Goal: Task Accomplishment & Management: Use online tool/utility

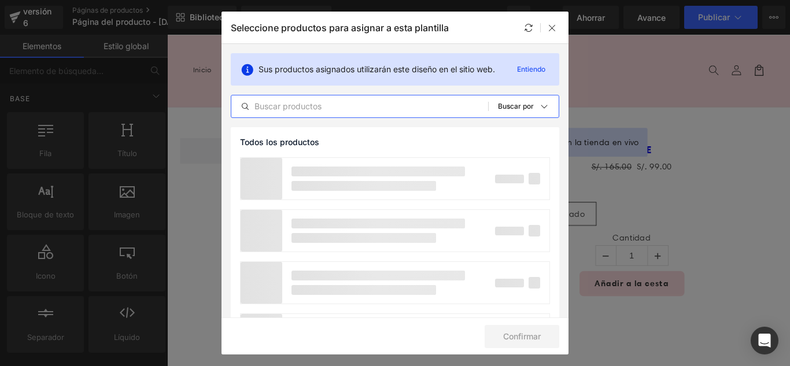
click at [331, 107] on input "text" at bounding box center [359, 107] width 257 height 14
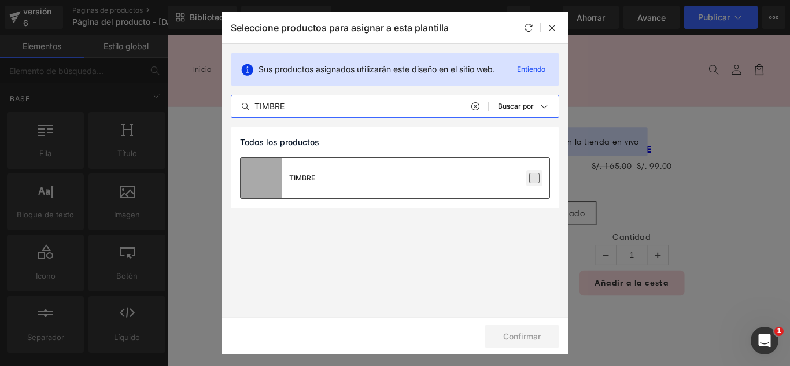
type input "TIMBRE"
click at [531, 179] on label at bounding box center [534, 178] width 10 height 10
click at [535, 178] on input "checkbox" at bounding box center [535, 178] width 0 height 0
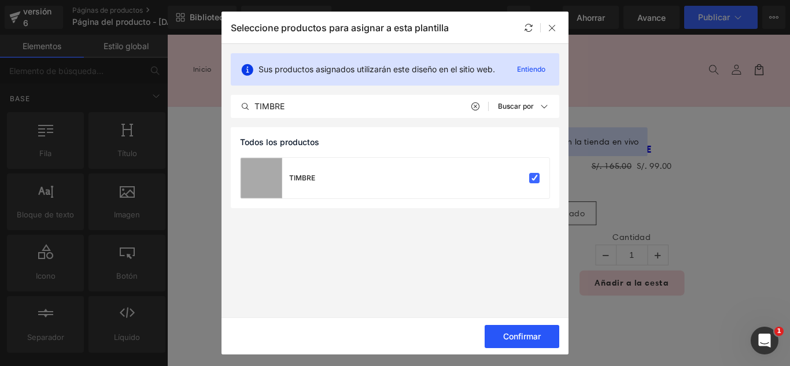
click at [536, 335] on font "Confirmar" at bounding box center [522, 336] width 38 height 10
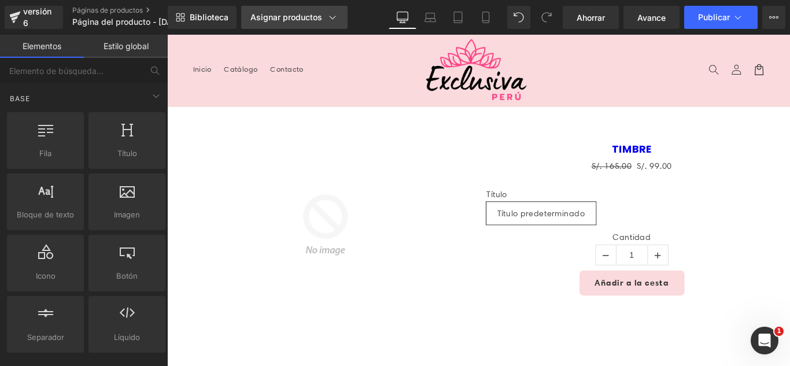
click at [290, 5] on div "Biblioteca Asignar productos Vista previa del producto TIMBRE Administrar produ…" at bounding box center [479, 17] width 622 height 35
click at [295, 15] on font "Asignar productos" at bounding box center [286, 17] width 72 height 10
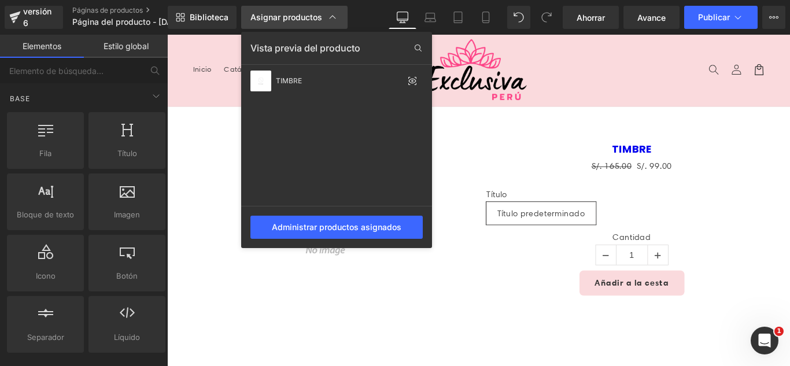
click at [295, 16] on font "Asignar productos" at bounding box center [286, 17] width 72 height 10
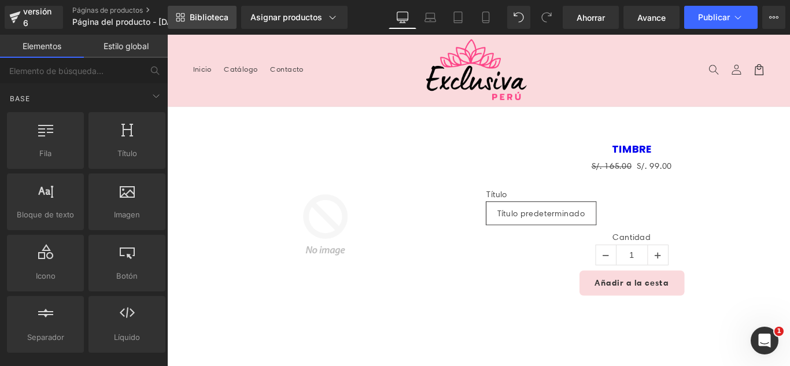
click at [211, 15] on font "Biblioteca" at bounding box center [209, 17] width 39 height 10
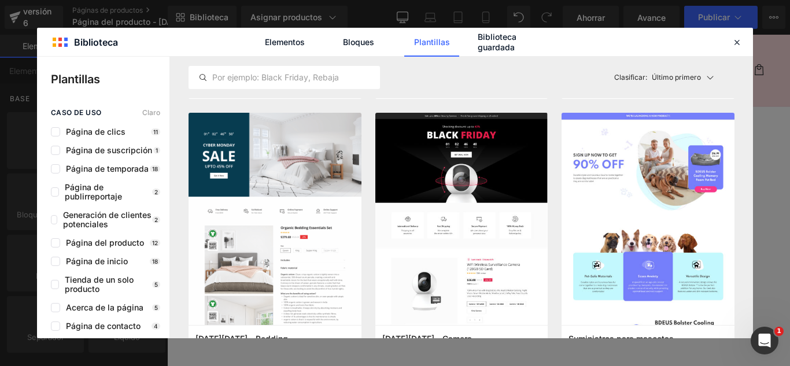
scroll to position [2661, 0]
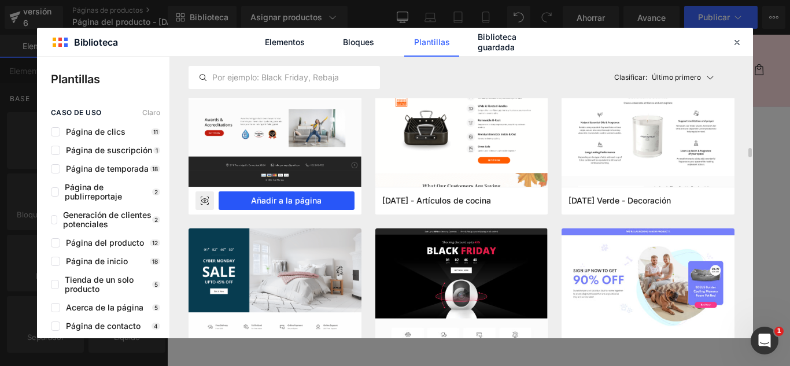
drag, startPoint x: 295, startPoint y: 193, endPoint x: 143, endPoint y: 180, distance: 152.1
click at [295, 193] on button "Añadir a la página" at bounding box center [287, 200] width 136 height 19
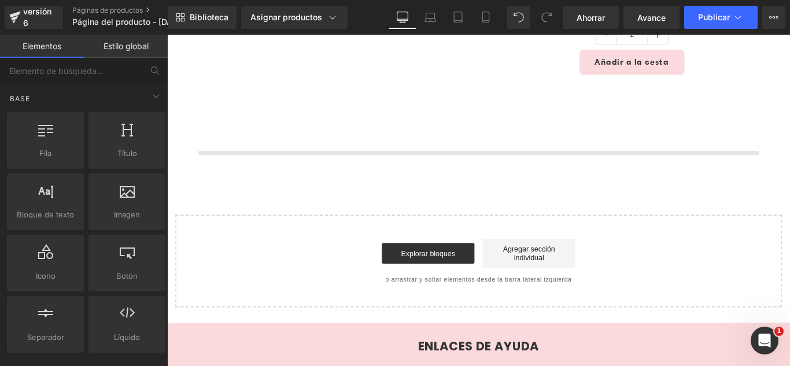
scroll to position [275, 0]
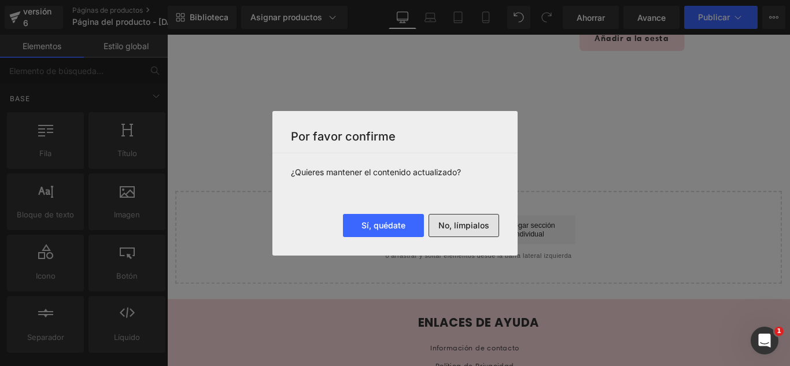
click at [463, 225] on font "No, límpialos" at bounding box center [464, 225] width 51 height 10
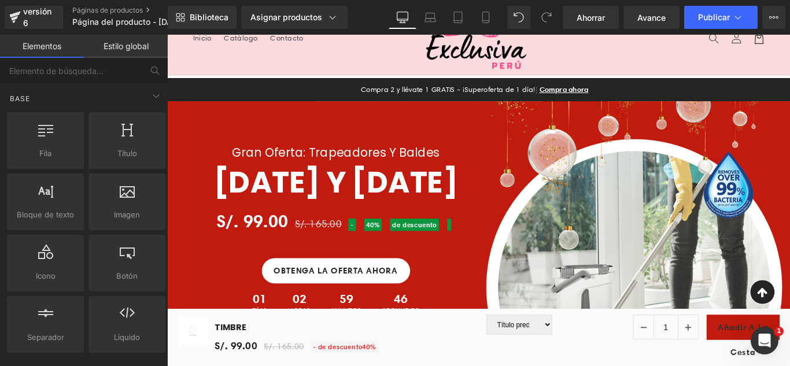
scroll to position [0, 0]
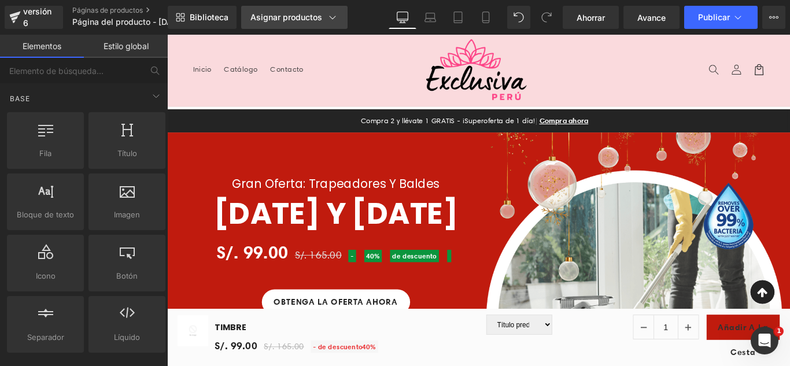
click at [291, 17] on font "Asignar productos" at bounding box center [286, 17] width 72 height 10
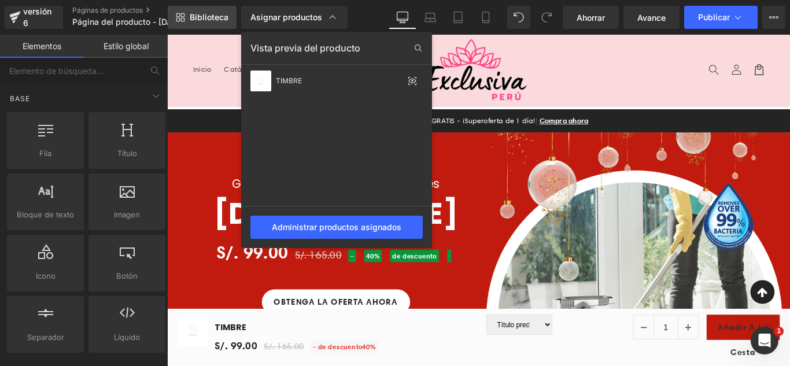
click at [186, 8] on link "Biblioteca" at bounding box center [202, 17] width 69 height 23
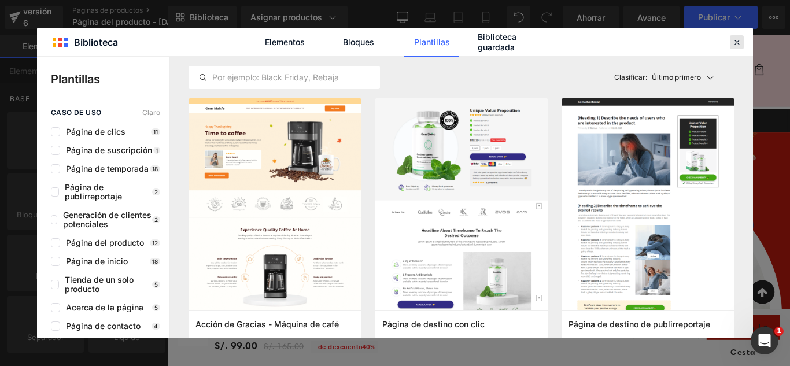
click at [734, 40] on icon at bounding box center [737, 42] width 10 height 10
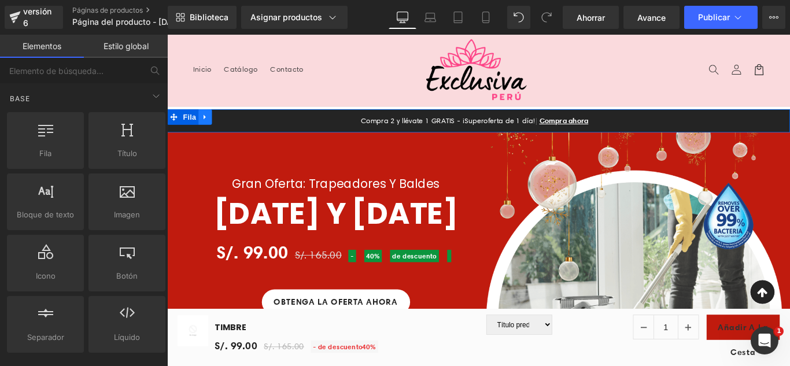
click at [206, 124] on icon at bounding box center [210, 127] width 8 height 9
click at [236, 125] on icon at bounding box center [240, 127] width 8 height 8
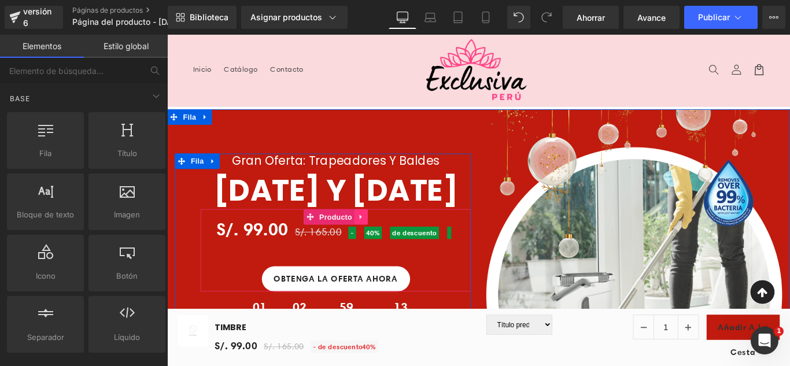
click at [384, 244] on icon at bounding box center [385, 239] width 8 height 9
click at [389, 244] on icon at bounding box center [393, 239] width 8 height 8
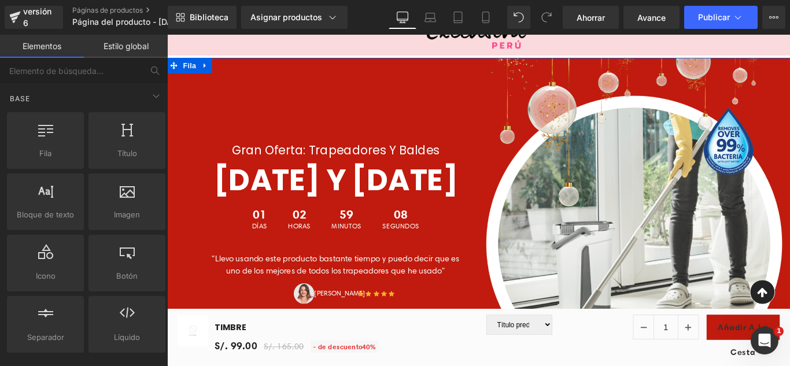
scroll to position [174, 0]
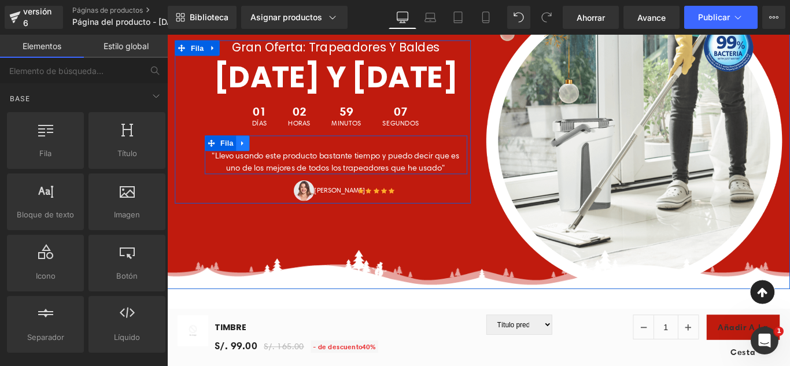
click at [248, 161] on icon at bounding box center [252, 157] width 8 height 9
click at [280, 161] on icon at bounding box center [282, 157] width 8 height 8
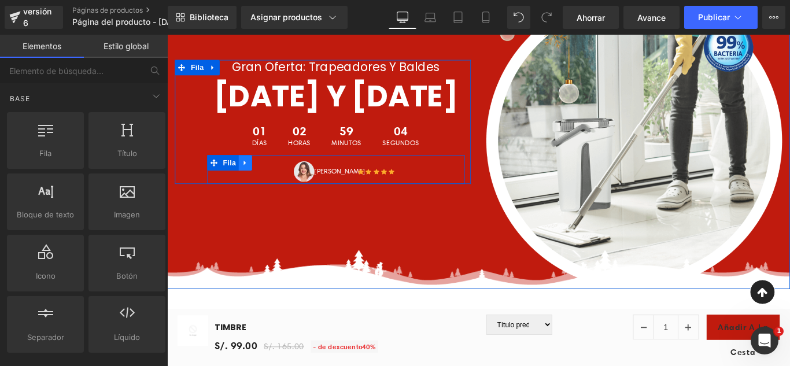
click at [251, 183] on icon at bounding box center [255, 178] width 8 height 9
click at [281, 183] on icon at bounding box center [285, 179] width 8 height 8
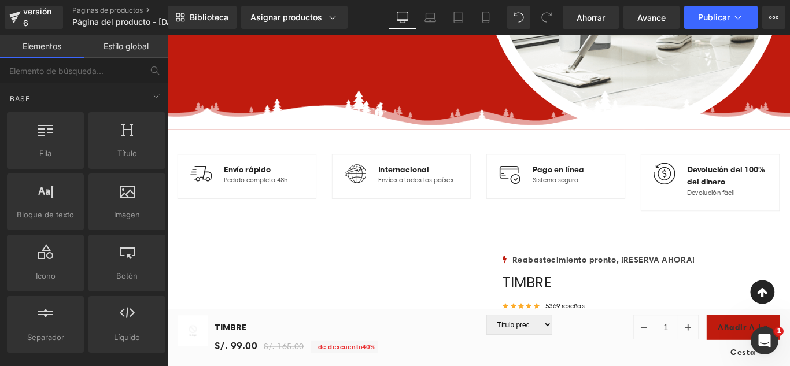
scroll to position [463, 0]
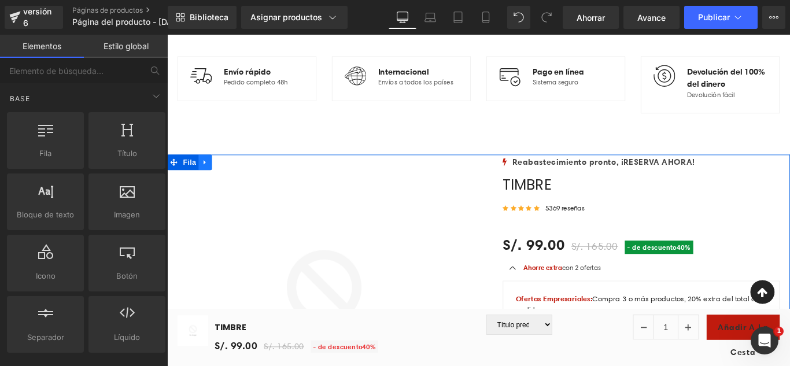
click at [208, 180] on icon at bounding box center [210, 178] width 8 height 9
click at [236, 176] on icon at bounding box center [240, 178] width 8 height 8
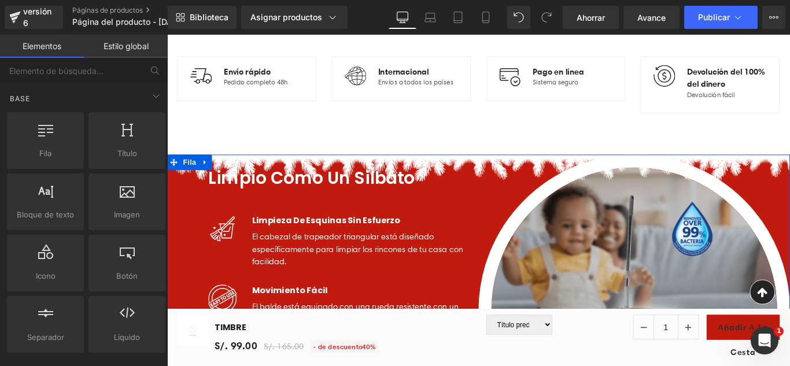
click at [207, 178] on icon at bounding box center [210, 178] width 8 height 9
click at [236, 179] on icon at bounding box center [240, 178] width 8 height 8
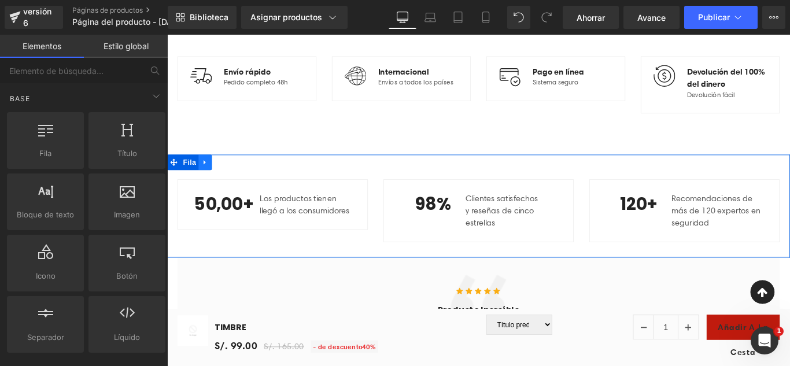
click at [206, 181] on icon at bounding box center [210, 178] width 8 height 9
click at [236, 179] on icon at bounding box center [240, 178] width 8 height 8
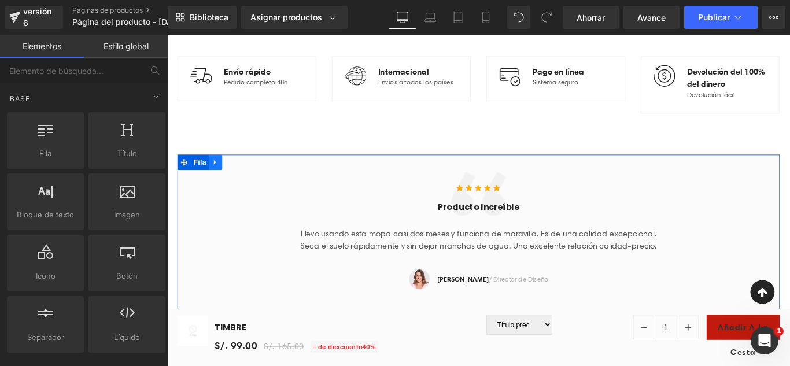
click at [220, 178] on icon at bounding box center [221, 178] width 2 height 5
click at [252, 179] on link at bounding box center [251, 178] width 15 height 17
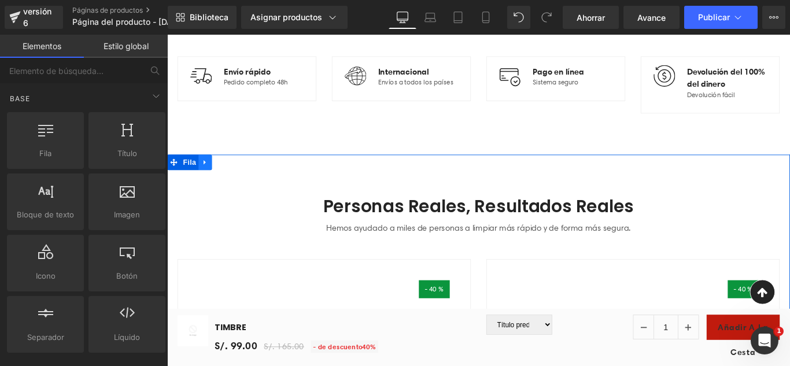
click at [207, 181] on icon at bounding box center [210, 178] width 8 height 9
click at [237, 179] on icon at bounding box center [240, 178] width 8 height 8
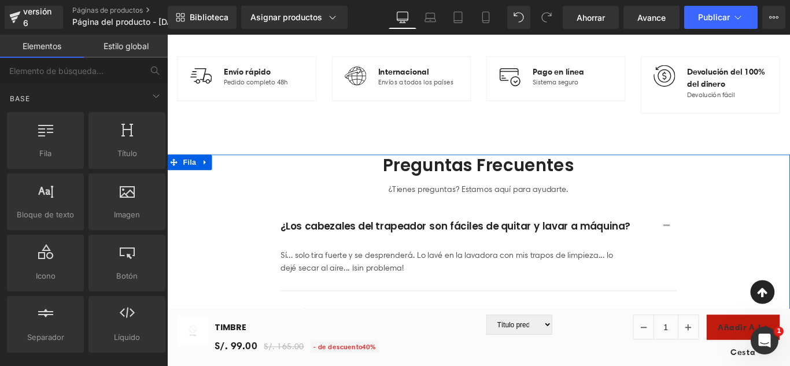
click at [208, 179] on icon at bounding box center [209, 178] width 2 height 5
click at [236, 179] on icon at bounding box center [240, 178] width 8 height 8
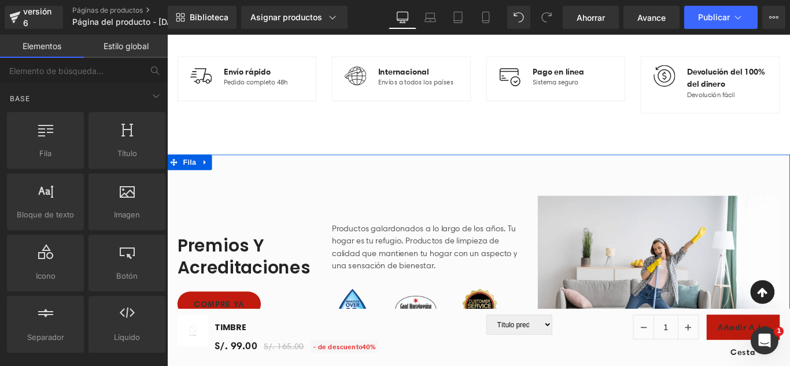
click at [208, 178] on icon at bounding box center [209, 178] width 2 height 5
click at [236, 182] on icon at bounding box center [240, 178] width 8 height 9
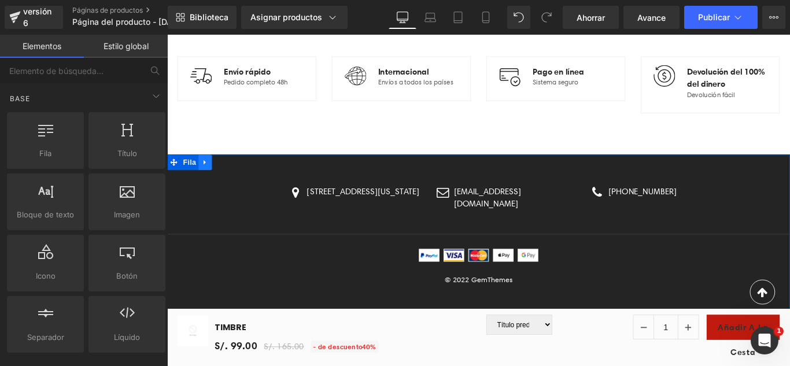
click at [207, 179] on icon at bounding box center [210, 178] width 8 height 9
click at [167, 35] on div at bounding box center [167, 35] width 0 height 0
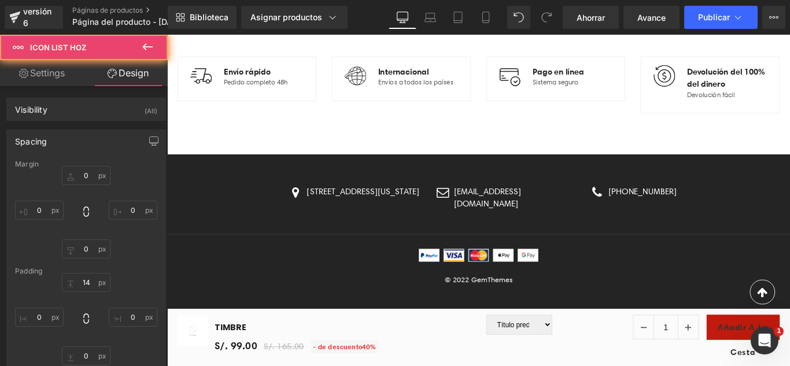
scroll to position [847, 0]
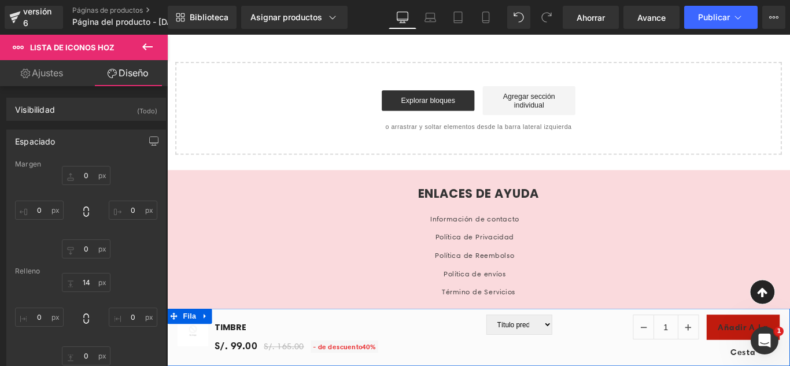
click at [212, 352] on icon at bounding box center [210, 351] width 8 height 9
click at [238, 349] on icon at bounding box center [240, 351] width 8 height 9
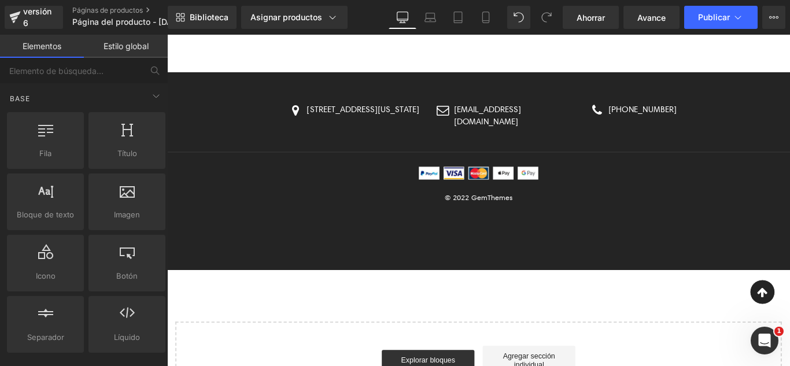
scroll to position [552, 0]
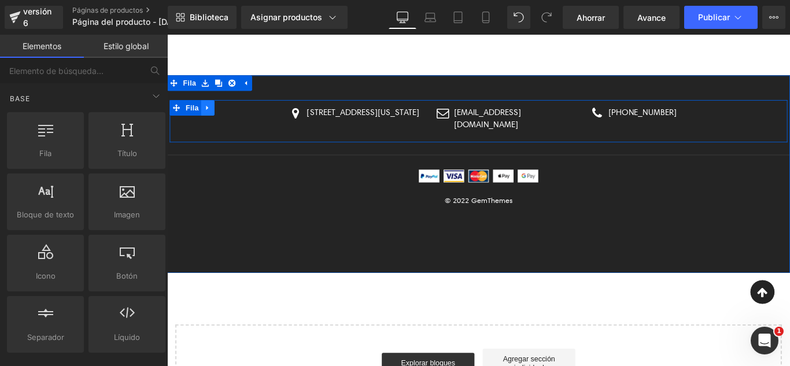
click at [211, 116] on icon at bounding box center [212, 117] width 2 height 5
click at [239, 117] on icon at bounding box center [243, 116] width 8 height 9
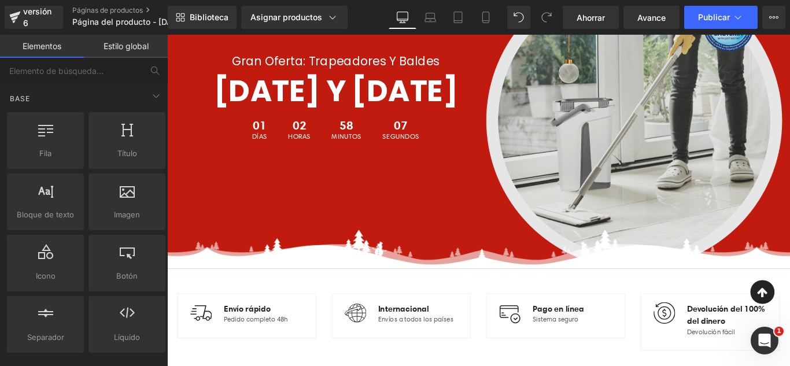
scroll to position [0, 0]
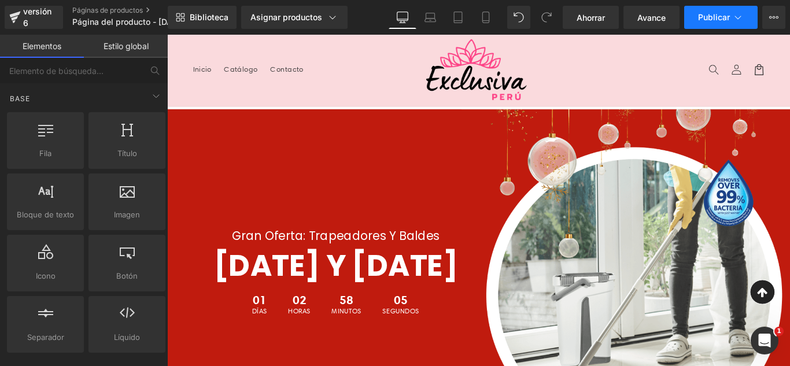
click at [736, 13] on icon at bounding box center [738, 18] width 12 height 12
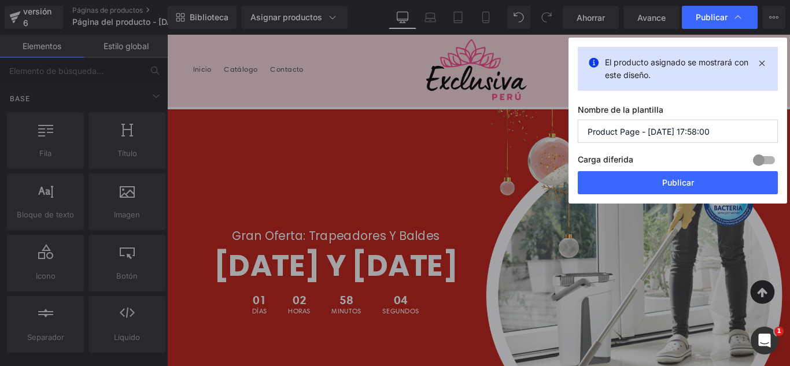
click at [711, 136] on input "Product Page - Aug 16, 17:58:00" at bounding box center [678, 131] width 200 height 23
click at [710, 135] on input "Product Page - Aug 16, 17:58:00" at bounding box center [678, 131] width 200 height 23
click at [709, 134] on input "Product Page - Aug 16, 17:58:00" at bounding box center [678, 131] width 200 height 23
click at [709, 133] on input "Product Page - Aug 16, 17:58:00" at bounding box center [678, 131] width 200 height 23
click at [708, 132] on input "Product Page - Aug 16, 17:58:00" at bounding box center [678, 131] width 200 height 23
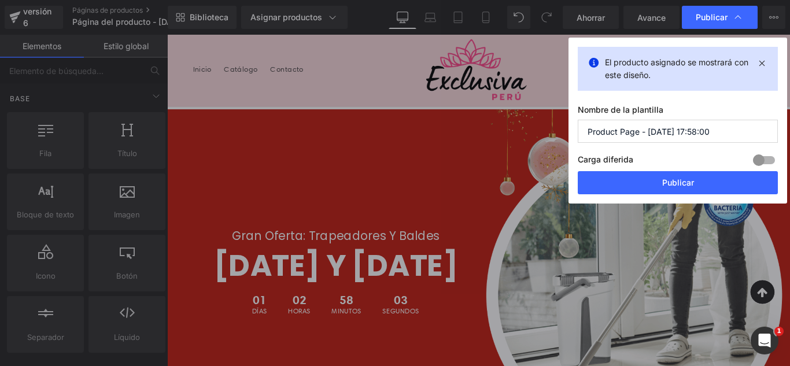
click at [708, 130] on input "Product Page - Aug 16, 17:58:00" at bounding box center [678, 131] width 200 height 23
click at [708, 129] on input "Product Page - Aug 16, 17:58:00" at bounding box center [678, 131] width 200 height 23
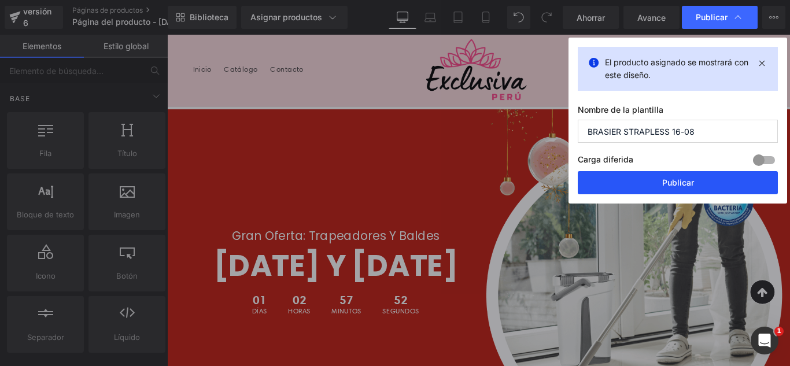
type input "BRASIER STRAPLESS 16-08"
click at [703, 185] on button "Publicar" at bounding box center [678, 182] width 200 height 23
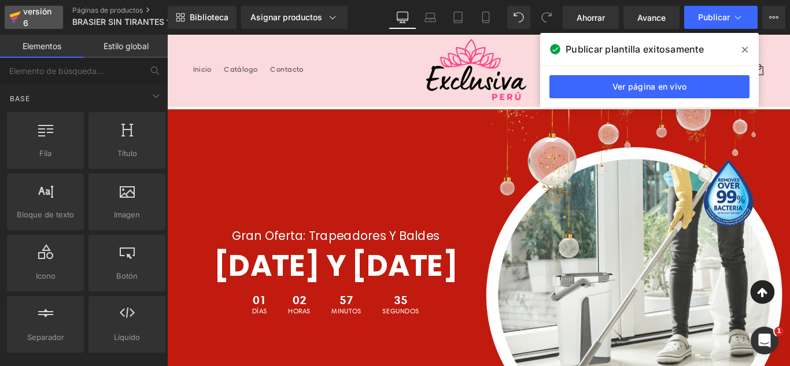
click at [46, 16] on div "versión 6" at bounding box center [38, 17] width 35 height 27
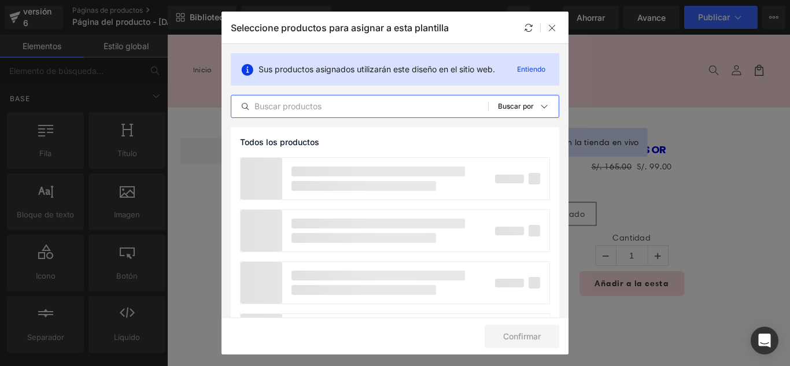
click at [355, 110] on input "text" at bounding box center [359, 107] width 257 height 14
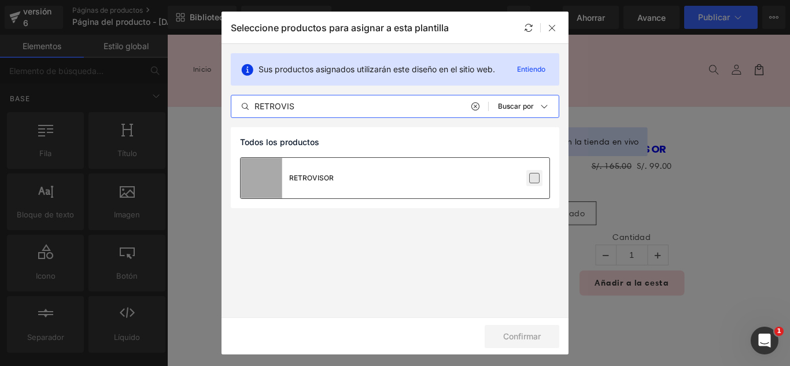
type input "RETROVIS"
click at [534, 176] on label at bounding box center [534, 178] width 10 height 10
click at [535, 178] on input "checkbox" at bounding box center [535, 178] width 0 height 0
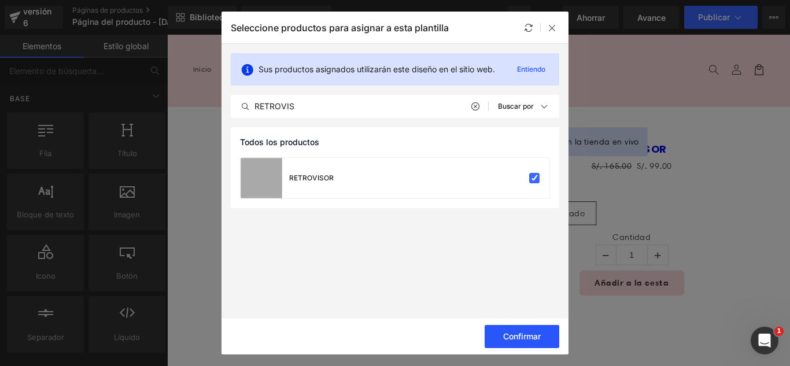
click at [550, 342] on button "Confirmar" at bounding box center [522, 336] width 75 height 23
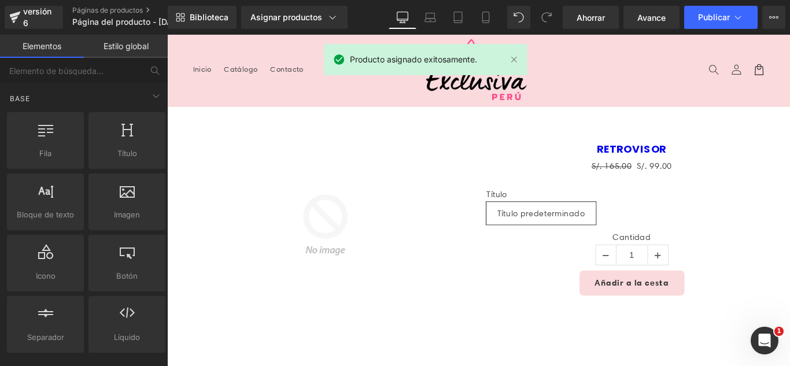
click at [282, 31] on div "Biblioteca Asignar productos Vista previa del producto RETROVISOR Administrar p…" at bounding box center [479, 17] width 622 height 35
drag, startPoint x: 287, startPoint y: 21, endPoint x: 287, endPoint y: 13, distance: 8.1
click at [287, 16] on font "Asignar productos" at bounding box center [286, 17] width 72 height 10
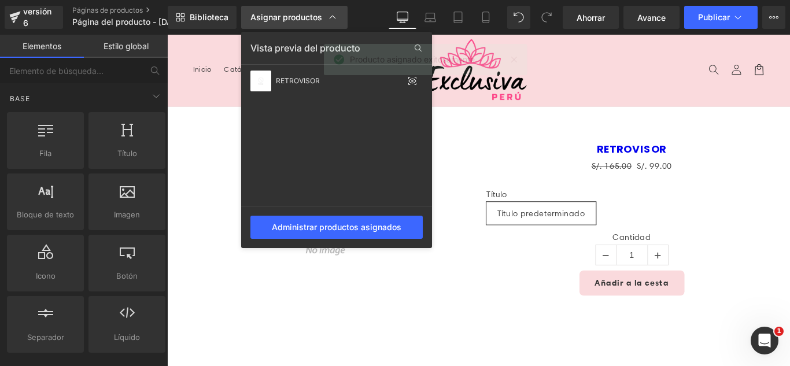
click at [286, 17] on font "Asignar productos" at bounding box center [286, 17] width 72 height 10
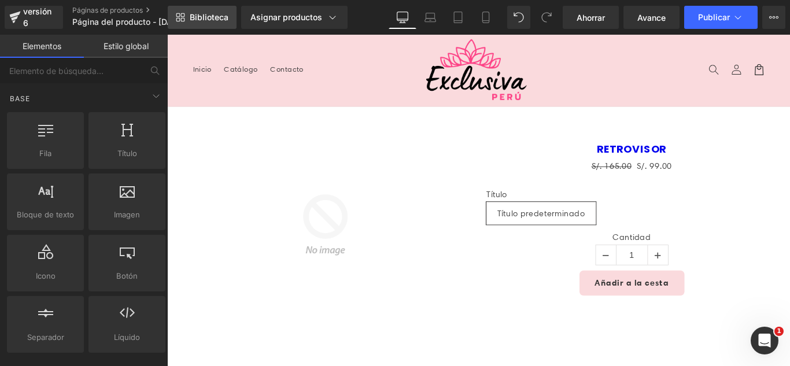
click at [216, 14] on font "Biblioteca" at bounding box center [209, 17] width 39 height 10
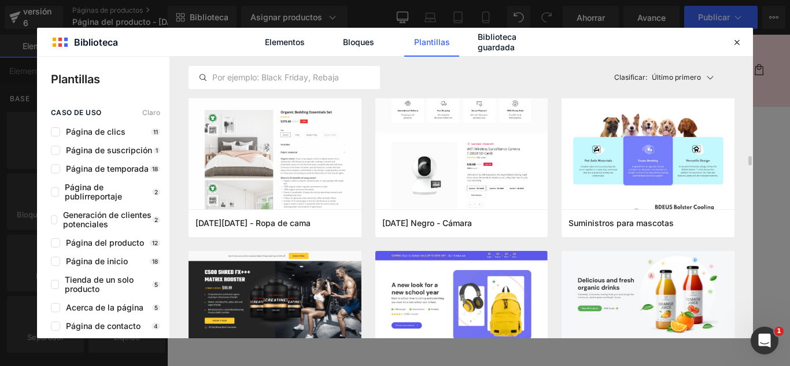
scroll to position [2835, 0]
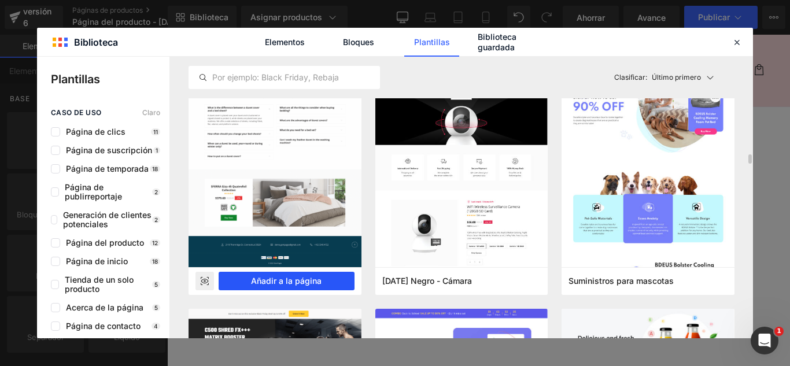
click at [315, 278] on font "Añadir a la página" at bounding box center [286, 281] width 71 height 10
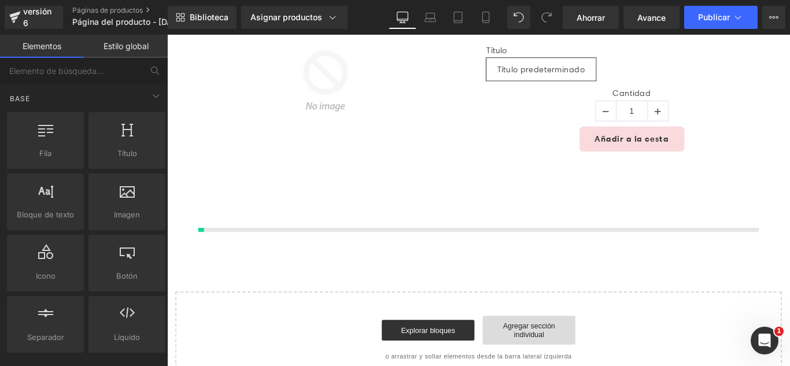
scroll to position [275, 0]
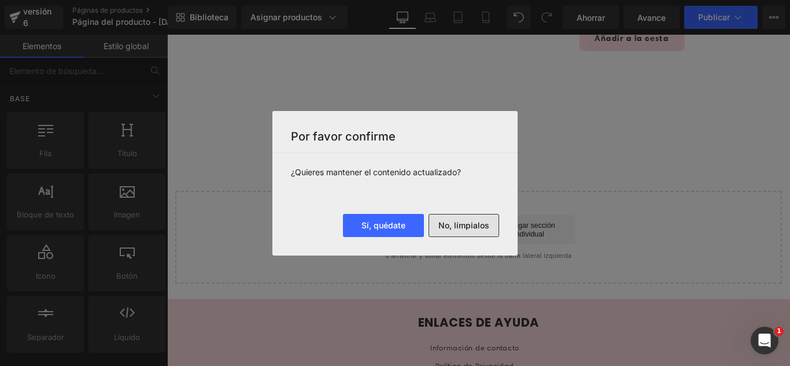
click at [475, 229] on font "No, límpialos" at bounding box center [464, 225] width 51 height 10
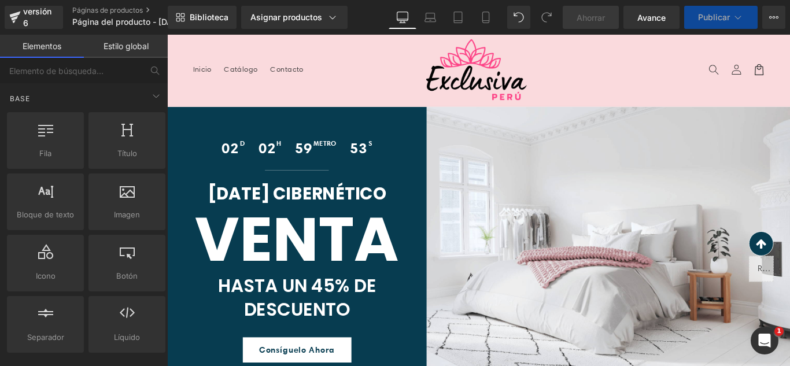
scroll to position [289, 0]
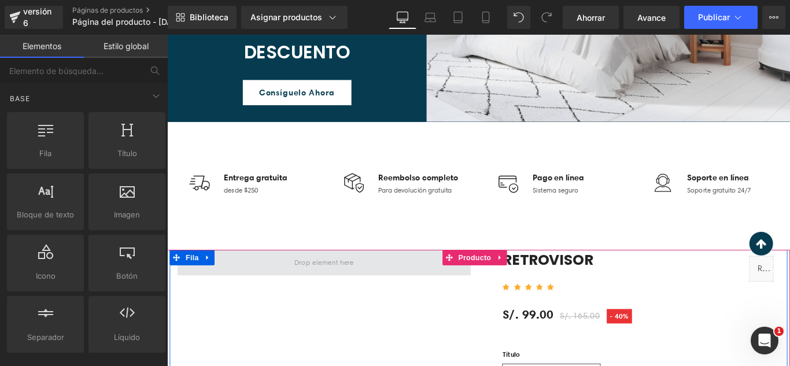
click at [257, 302] on span at bounding box center [344, 291] width 330 height 29
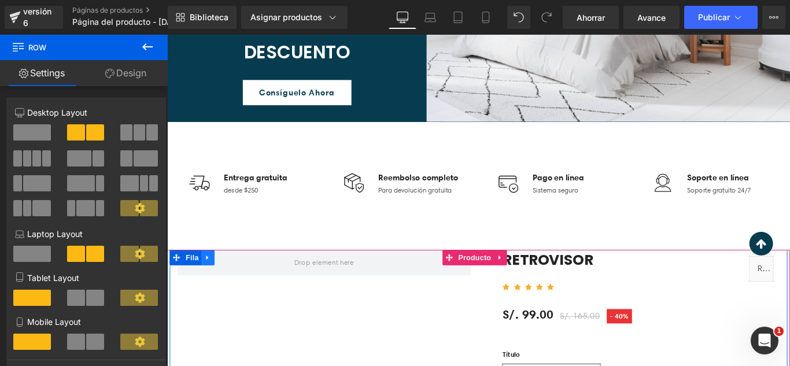
click at [211, 284] on icon at bounding box center [212, 285] width 2 height 5
click at [240, 283] on icon at bounding box center [243, 285] width 8 height 8
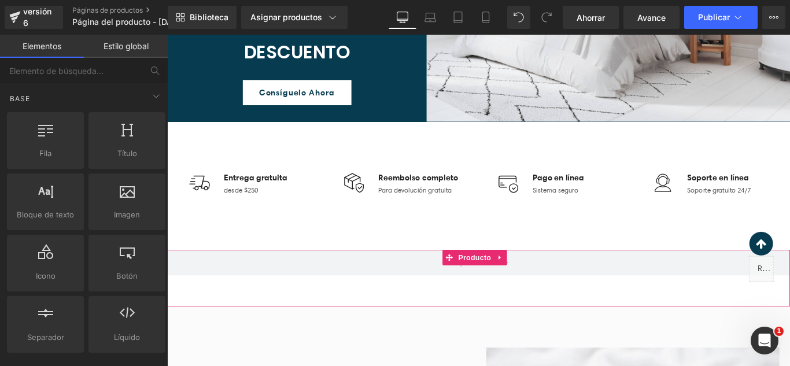
click at [539, 289] on icon at bounding box center [541, 285] width 8 height 9
click at [549, 286] on icon at bounding box center [549, 285] width 8 height 8
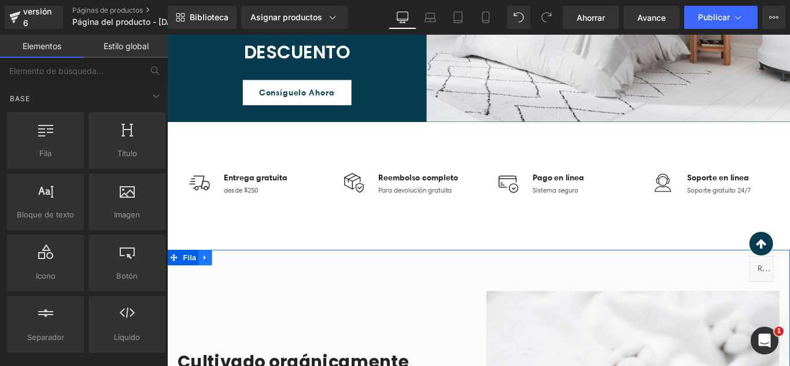
click at [208, 288] on icon at bounding box center [210, 285] width 8 height 9
click at [237, 286] on icon at bounding box center [240, 285] width 8 height 9
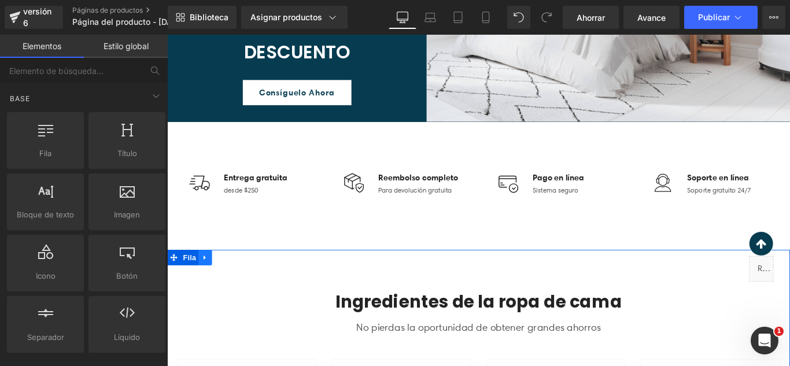
click at [207, 288] on icon at bounding box center [210, 285] width 8 height 9
click at [240, 286] on link at bounding box center [240, 285] width 15 height 17
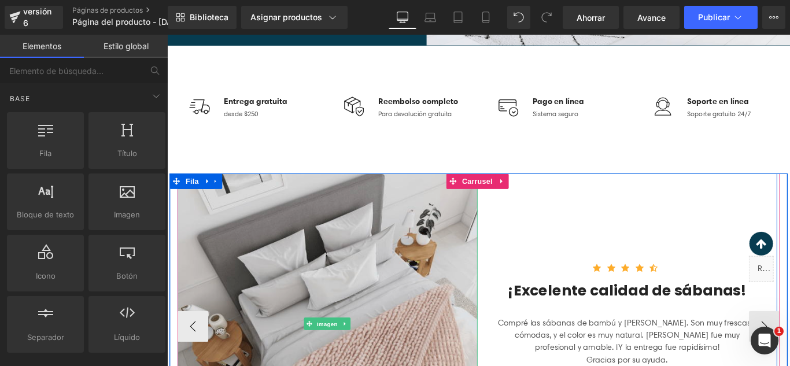
scroll to position [405, 0]
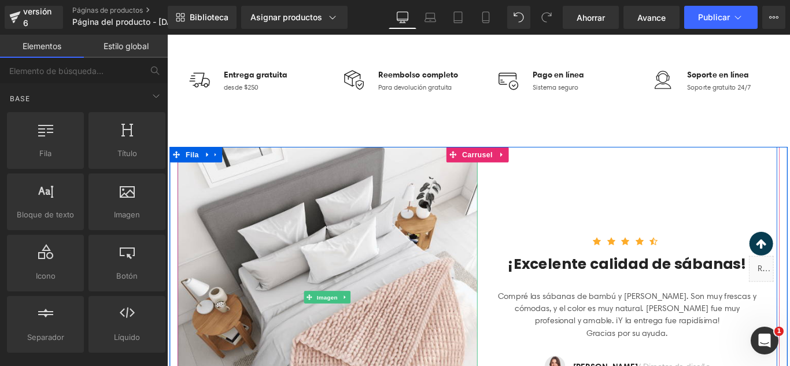
click at [216, 171] on link at bounding box center [212, 169] width 15 height 17
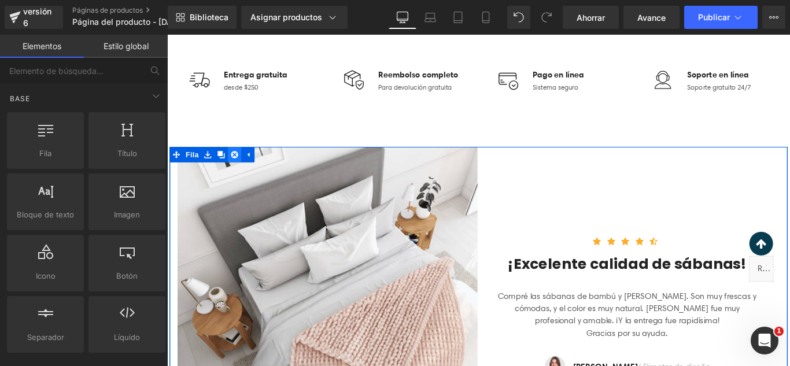
click at [240, 172] on icon at bounding box center [243, 169] width 8 height 8
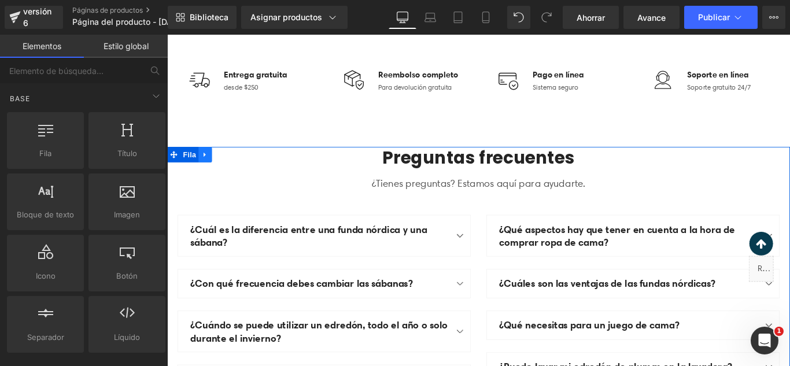
click at [207, 167] on icon at bounding box center [210, 169] width 8 height 9
click at [236, 170] on icon at bounding box center [240, 169] width 8 height 9
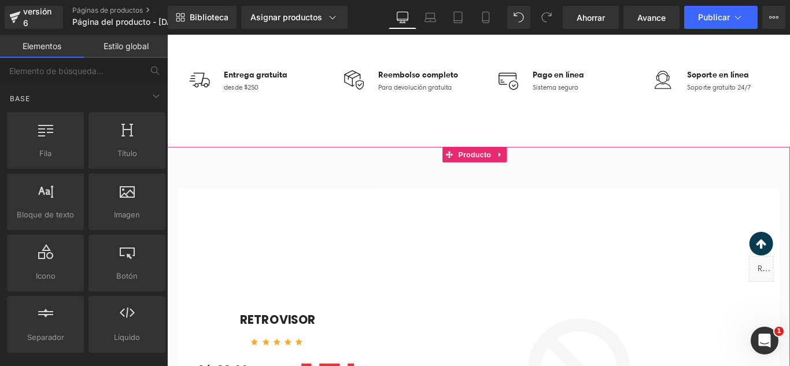
click at [537, 170] on link at bounding box center [541, 169] width 15 height 17
click at [545, 170] on icon at bounding box center [549, 169] width 8 height 8
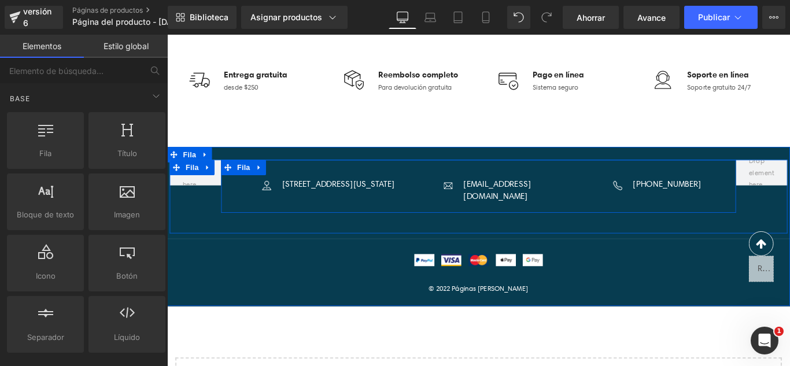
drag, startPoint x: 265, startPoint y: 183, endPoint x: 274, endPoint y: 185, distance: 9.5
click at [267, 183] on icon at bounding box center [271, 184] width 8 height 9
click at [297, 185] on icon at bounding box center [301, 184] width 8 height 8
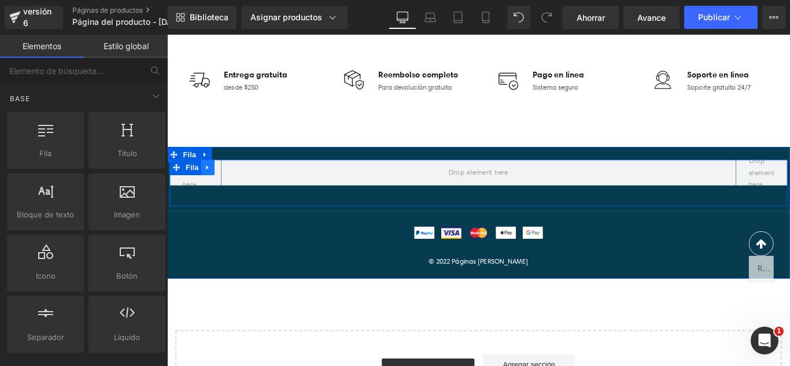
click at [211, 185] on icon at bounding box center [212, 184] width 2 height 5
click at [240, 183] on icon at bounding box center [243, 184] width 8 height 8
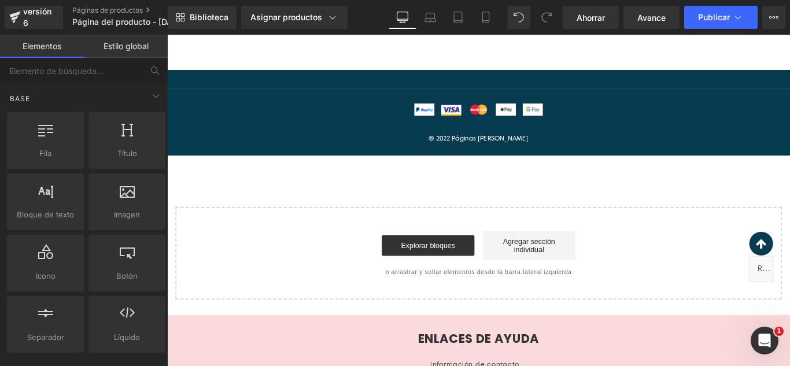
scroll to position [379, 0]
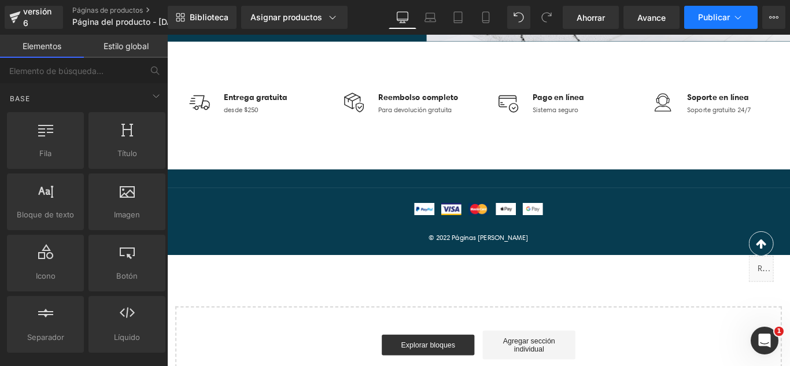
click at [727, 24] on button "Publicar" at bounding box center [720, 17] width 73 height 23
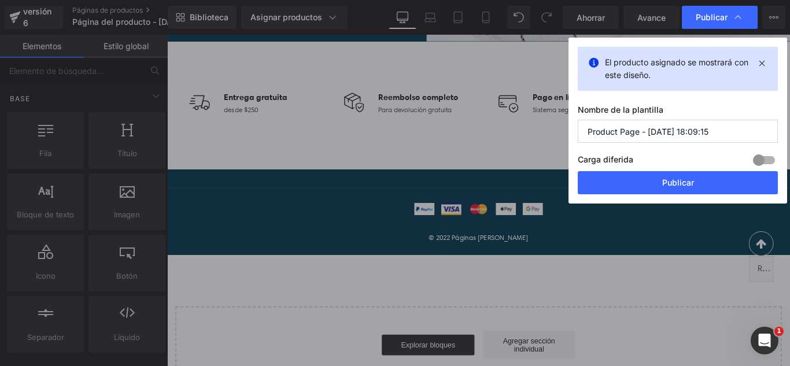
click at [738, 131] on input "Product Page - [DATE] 18:09:15" at bounding box center [678, 131] width 200 height 23
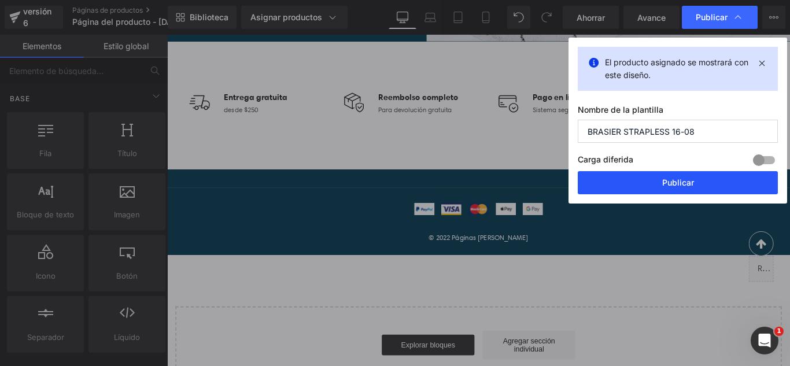
type input "BRASIER STRAPLESS 16-08"
click at [694, 182] on font "Publicar" at bounding box center [678, 183] width 32 height 10
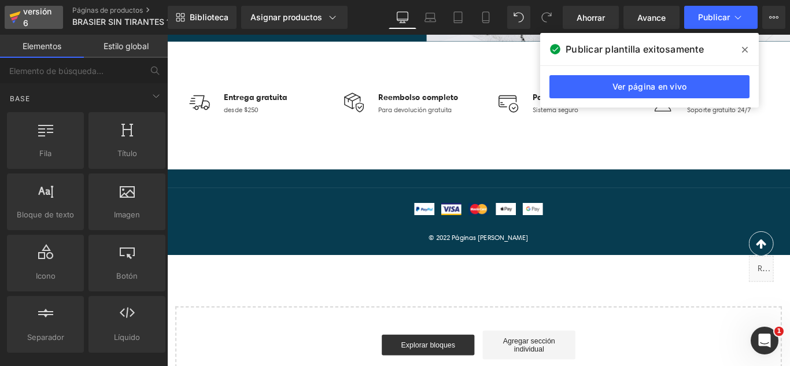
click at [34, 11] on font "versión 6" at bounding box center [37, 16] width 28 height 21
